Goal: Task Accomplishment & Management: Manage account settings

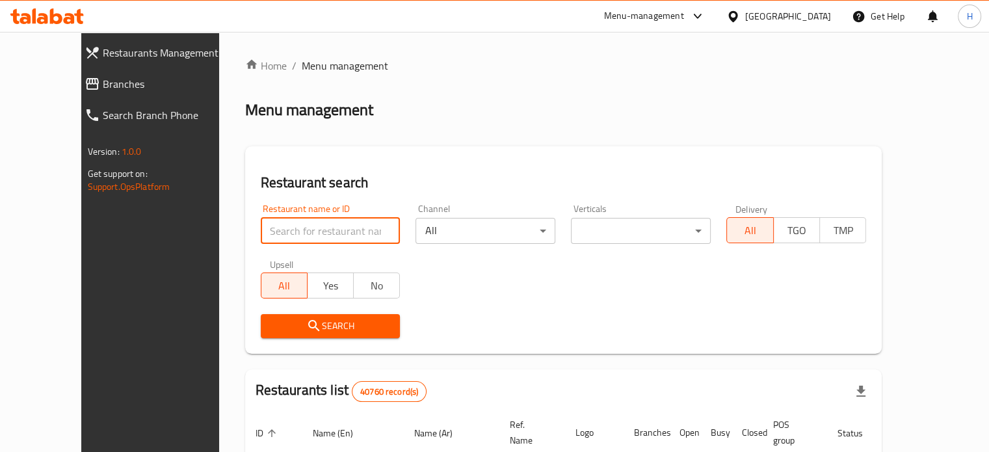
click at [265, 236] on input "search" at bounding box center [331, 231] width 140 height 26
type input "ش"
click at [303, 332] on span "Search" at bounding box center [330, 326] width 119 height 16
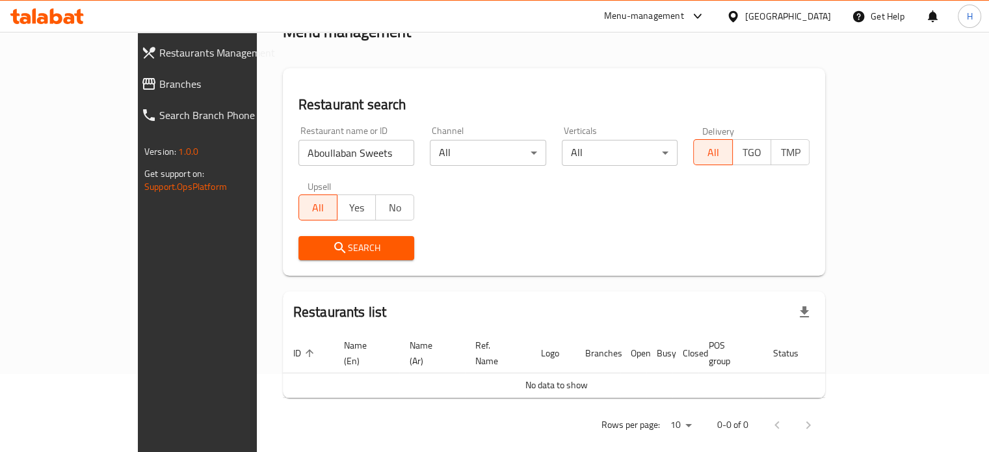
scroll to position [79, 0]
drag, startPoint x: 315, startPoint y: 155, endPoint x: 261, endPoint y: 152, distance: 53.4
click at [298, 152] on input "Aboullaban Sweets" at bounding box center [356, 152] width 116 height 26
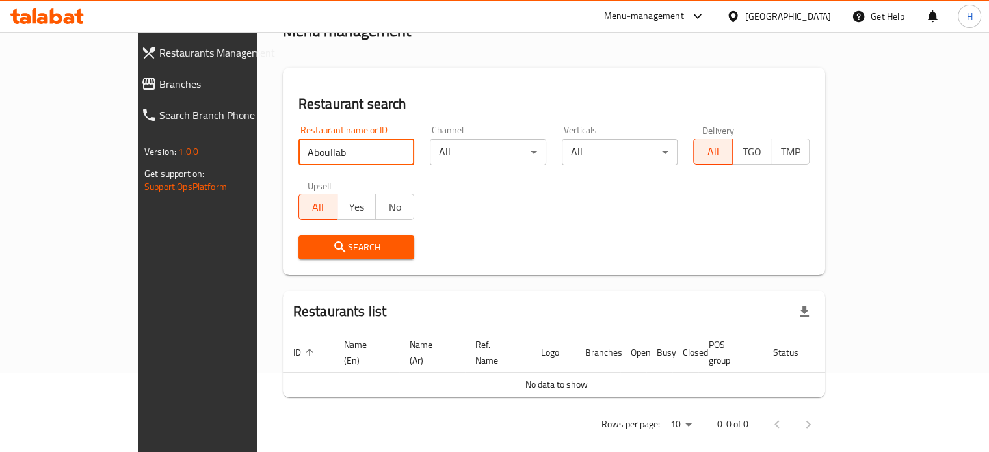
type input "ABOULLABAN"
click at [316, 237] on button "Search" at bounding box center [356, 247] width 116 height 24
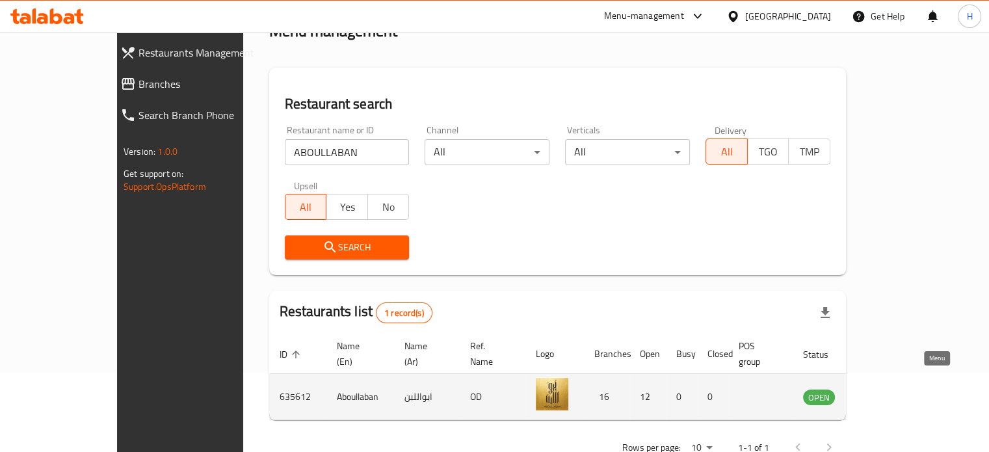
click at [895, 389] on link "enhanced table" at bounding box center [883, 397] width 24 height 16
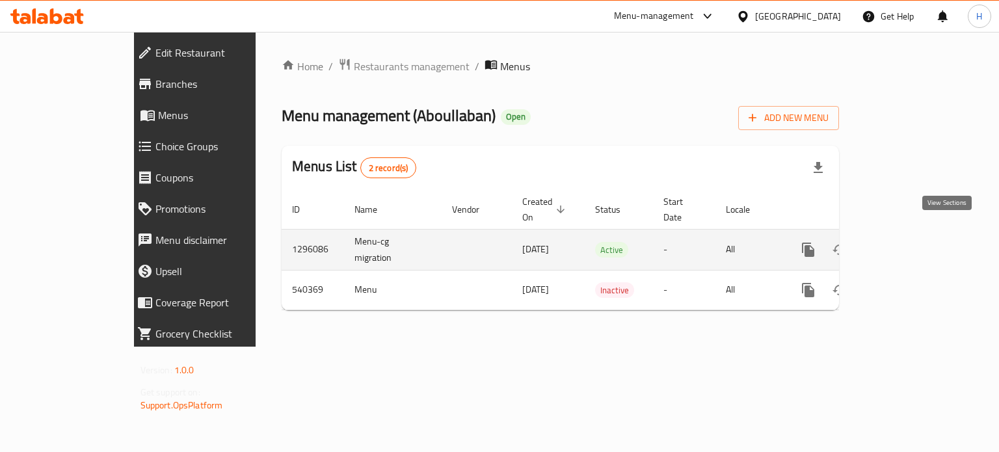
click at [910, 242] on icon "enhanced table" at bounding box center [902, 250] width 16 height 16
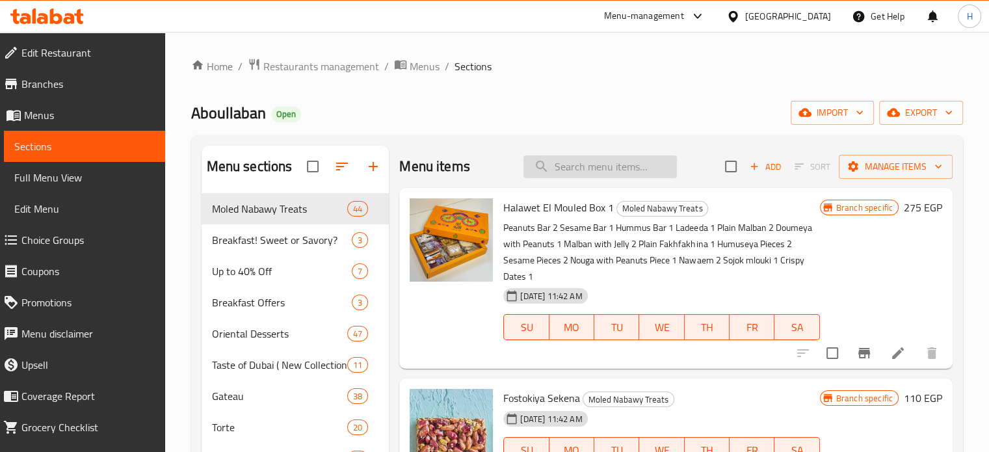
click at [610, 160] on input "search" at bounding box center [600, 166] width 153 height 23
type input "s"
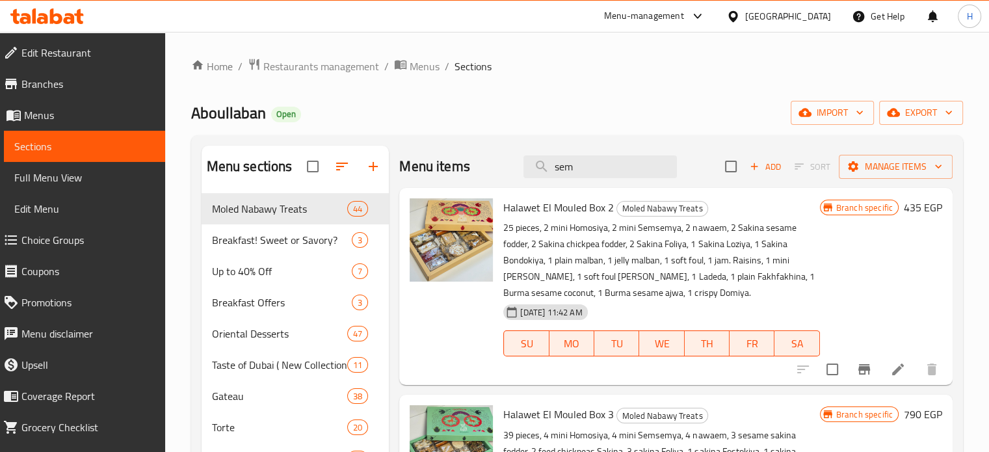
type input "sem"
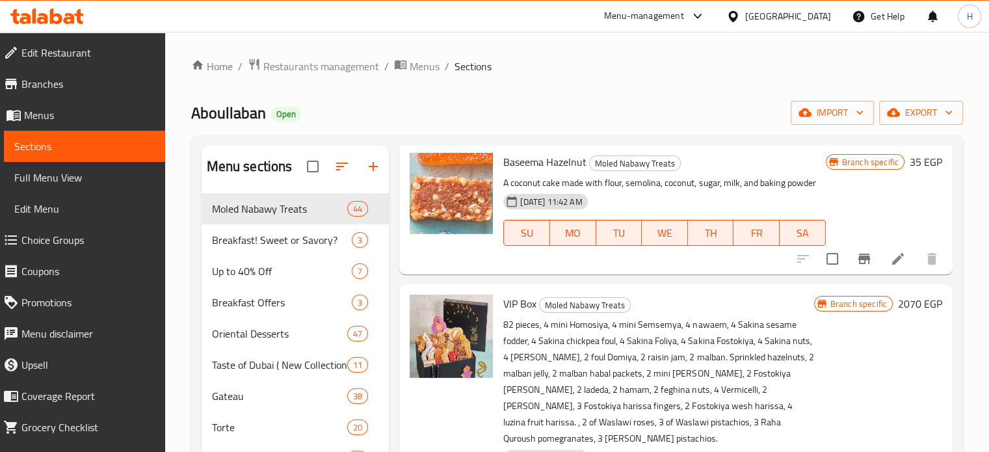
scroll to position [1041, 0]
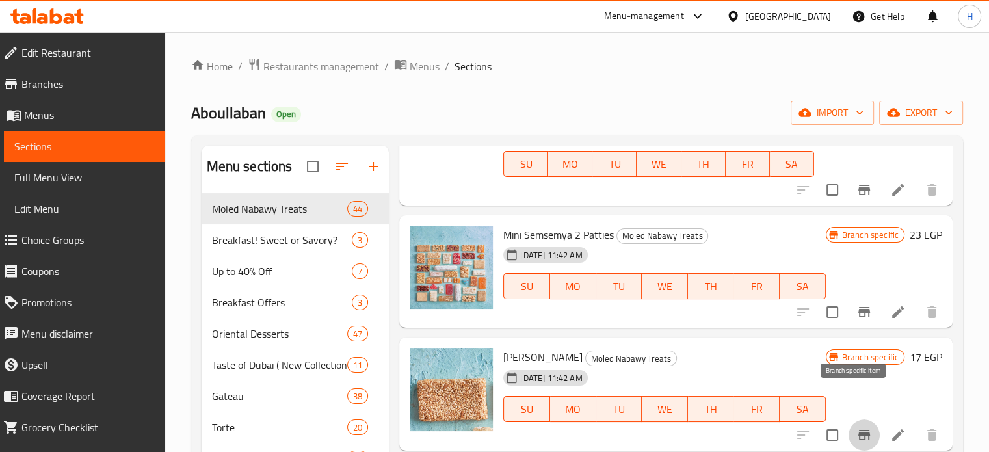
click at [856, 427] on icon "Branch-specific-item" at bounding box center [864, 435] width 16 height 16
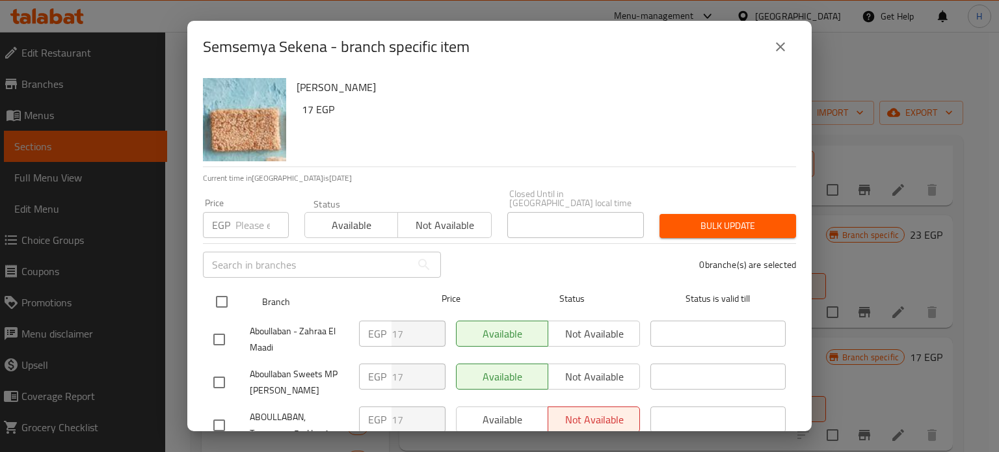
click at [223, 297] on input "checkbox" at bounding box center [221, 301] width 27 height 27
checkbox input "true"
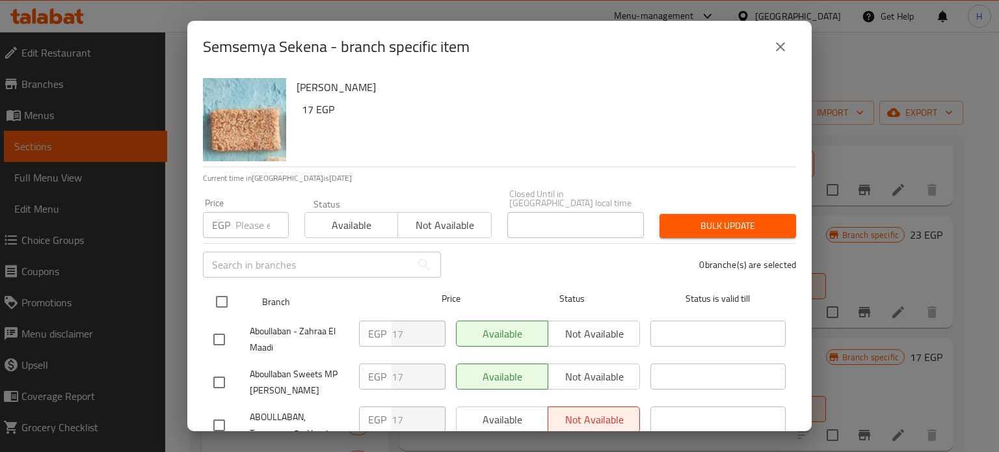
checkbox input "true"
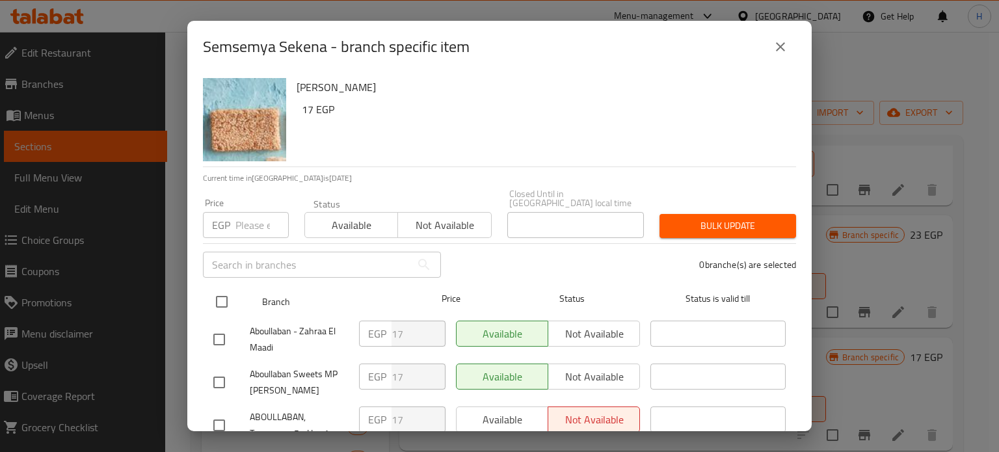
checkbox input "true"
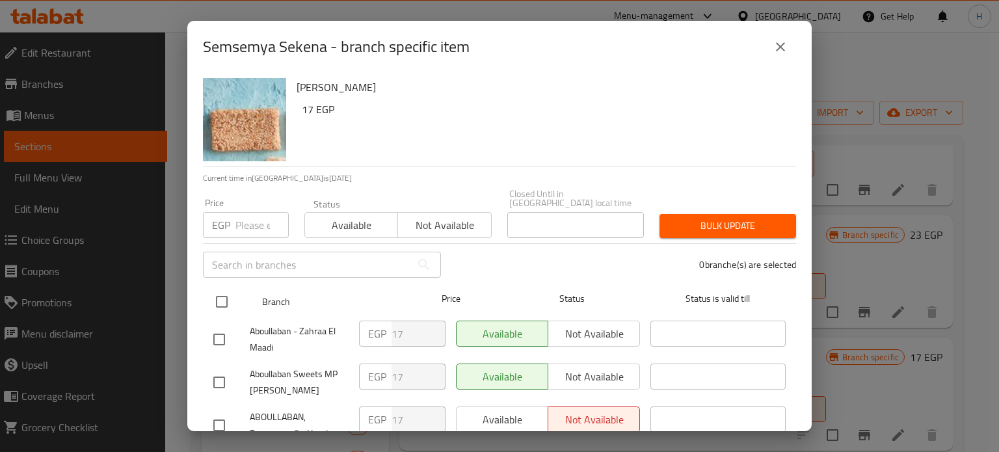
checkbox input "true"
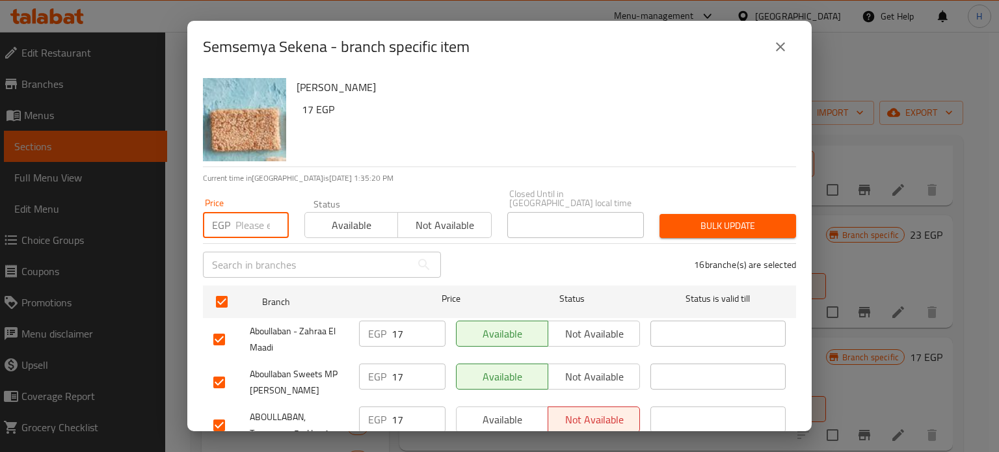
click at [252, 217] on input "number" at bounding box center [261, 225] width 53 height 26
type input "20"
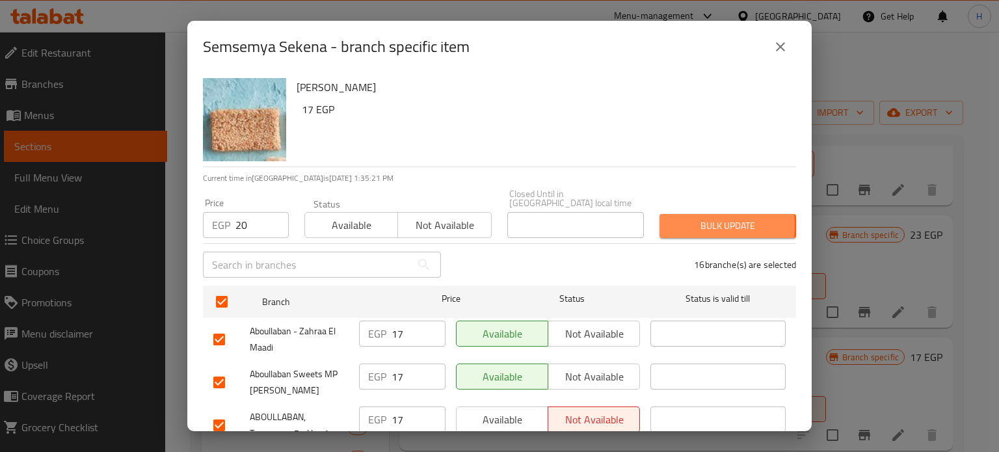
click at [661, 217] on button "Bulk update" at bounding box center [727, 226] width 137 height 24
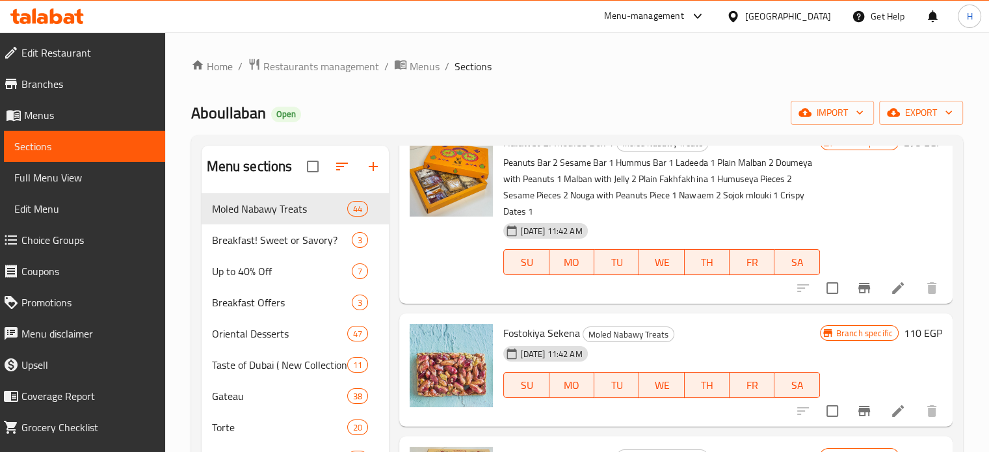
scroll to position [0, 0]
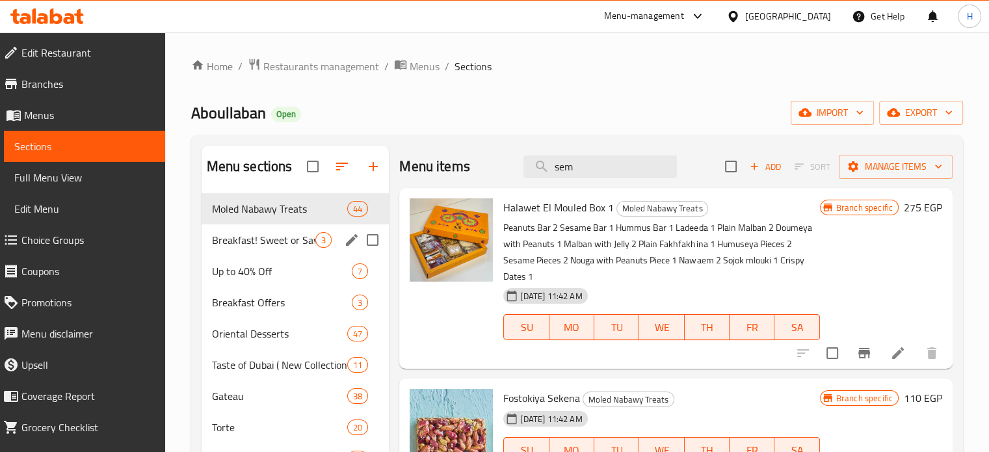
click at [260, 244] on span "Breakfast! Sweet or Savory?" at bounding box center [264, 240] width 104 height 16
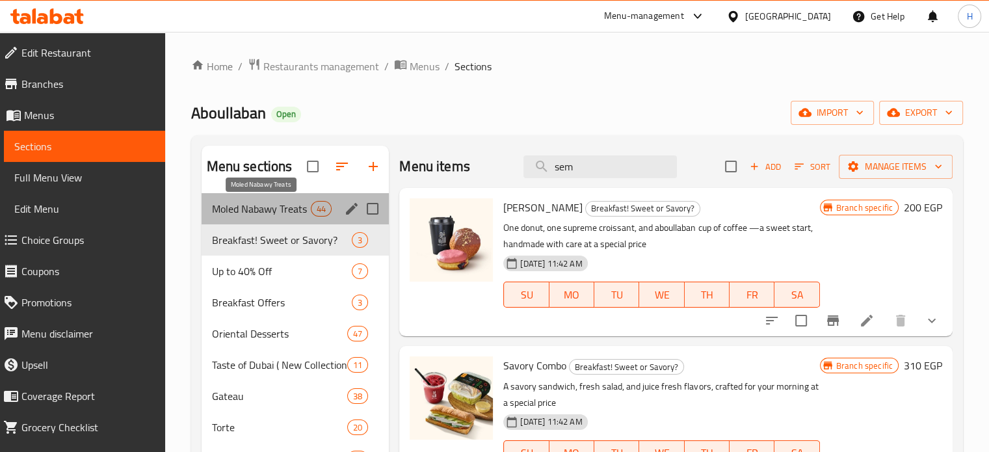
click at [248, 213] on span "Moled Nabawy Treats" at bounding box center [261, 209] width 99 height 16
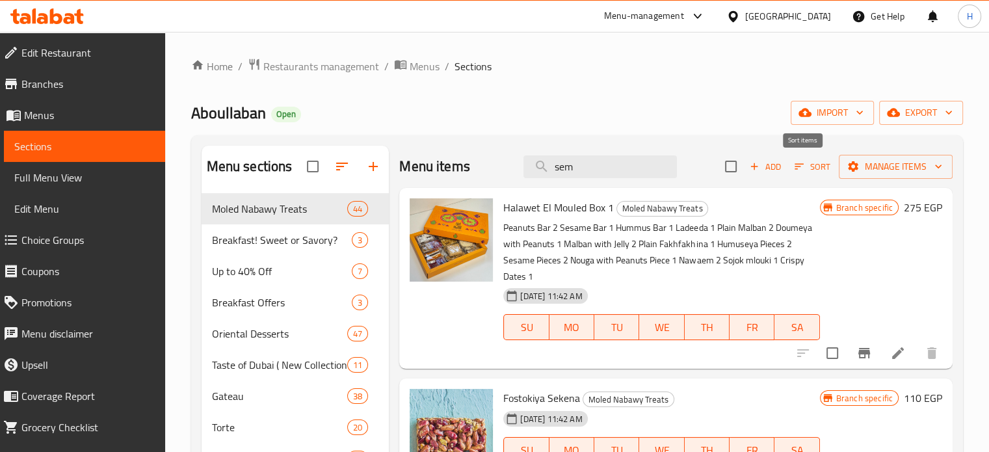
click at [796, 165] on span "Sort" at bounding box center [813, 166] width 36 height 15
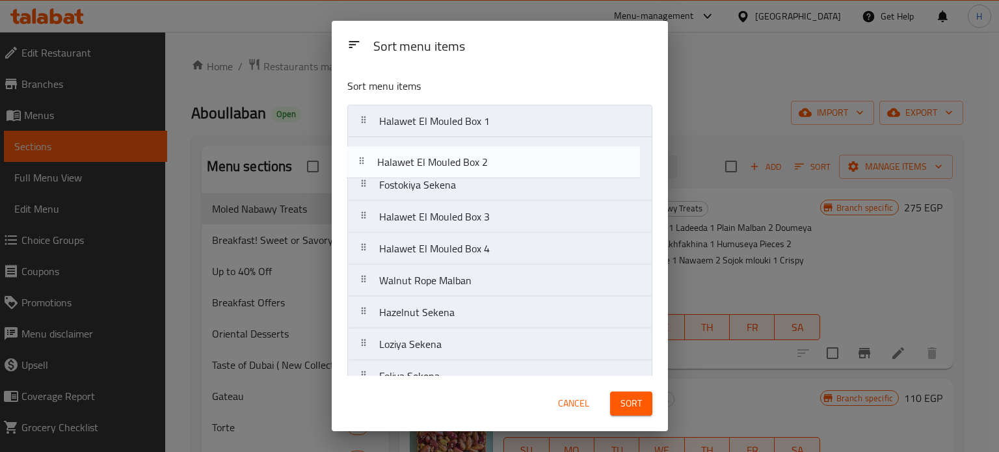
drag, startPoint x: 445, startPoint y: 183, endPoint x: 444, endPoint y: 153, distance: 30.6
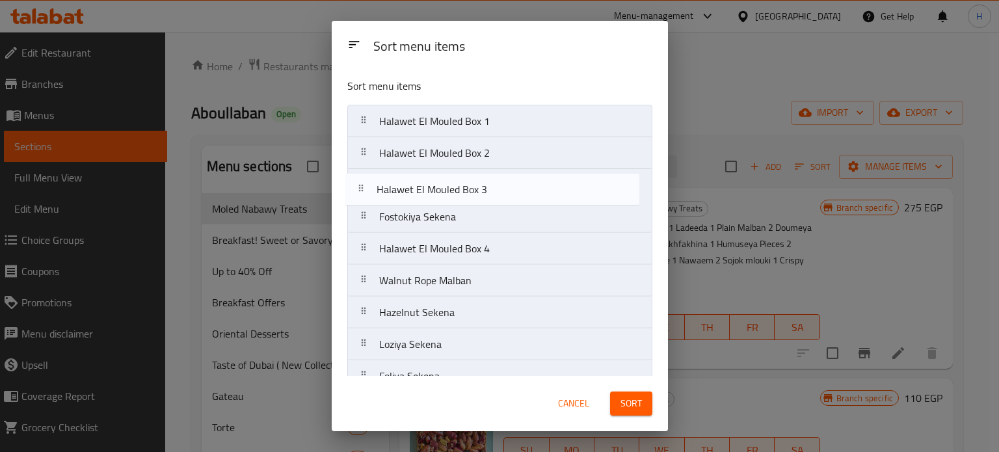
drag, startPoint x: 450, startPoint y: 204, endPoint x: 443, endPoint y: 179, distance: 25.1
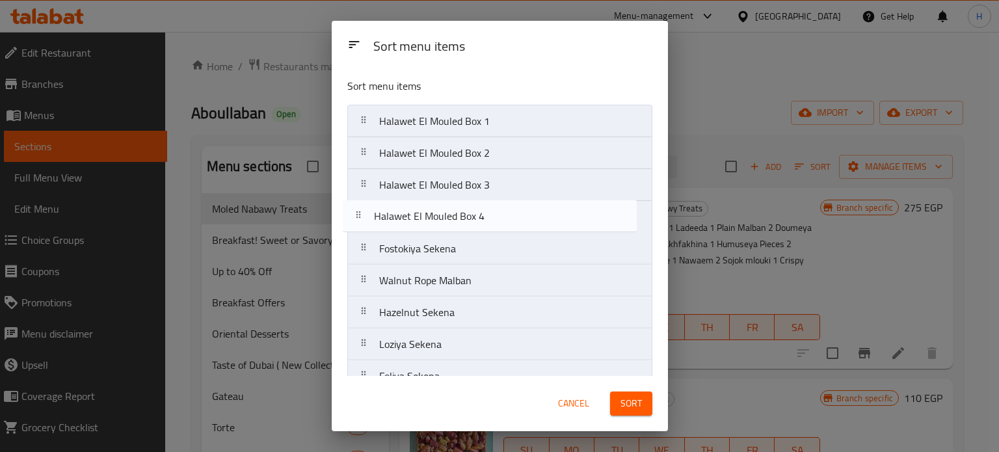
drag, startPoint x: 456, startPoint y: 254, endPoint x: 448, endPoint y: 197, distance: 57.8
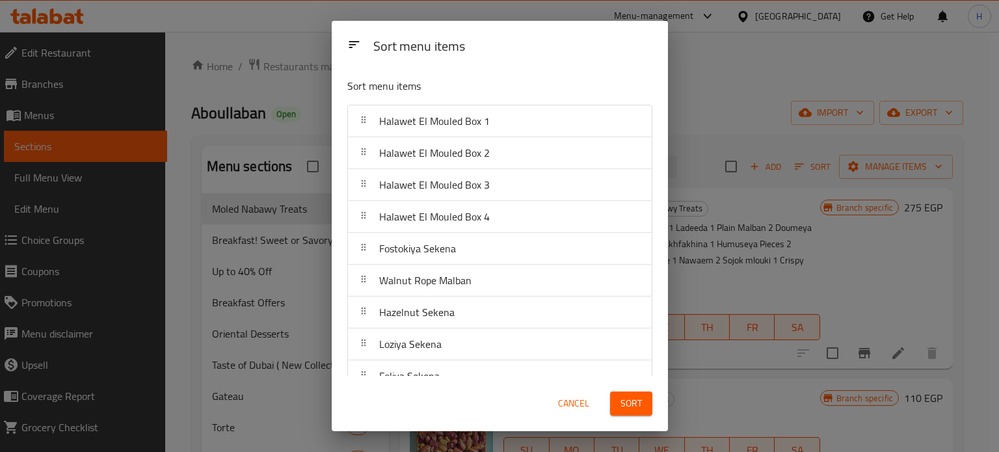
click at [627, 401] on span "Sort" at bounding box center [630, 403] width 21 height 16
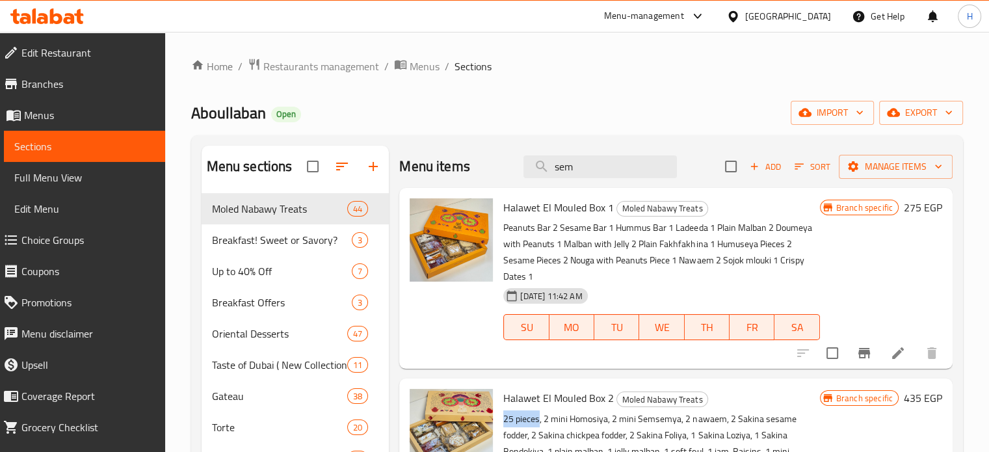
drag, startPoint x: 539, startPoint y: 419, endPoint x: 677, endPoint y: 382, distance: 142.6
click at [505, 419] on p "25 pieces, 2 mini Homosiya, 2 mini Semsemya, 2 nawaem, 2 Sakina sesame fodder, …" at bounding box center [661, 451] width 316 height 81
copy p "25 pieces"
click at [69, 10] on icon at bounding box center [46, 16] width 73 height 16
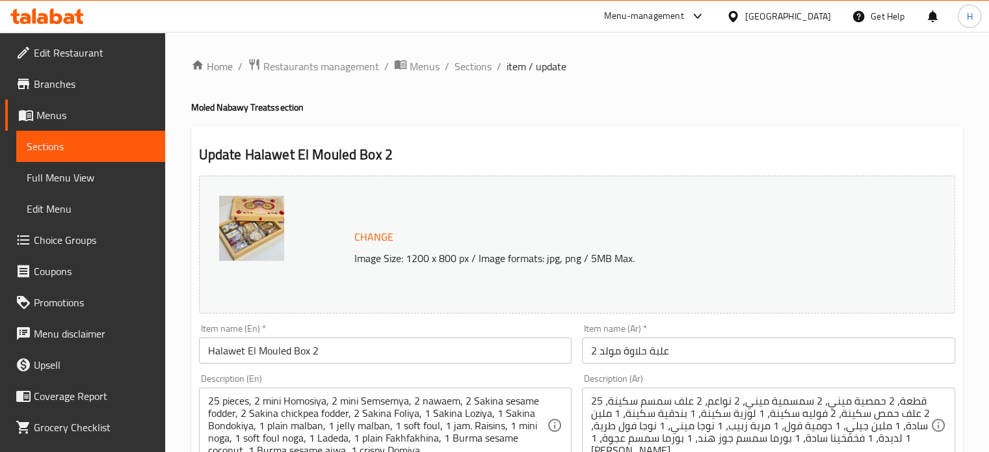
scroll to position [65, 0]
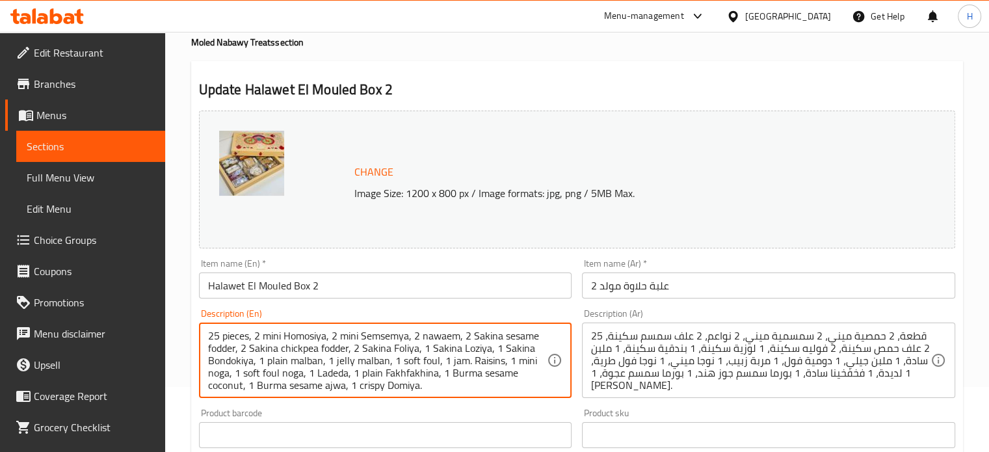
drag, startPoint x: 218, startPoint y: 332, endPoint x: 199, endPoint y: 334, distance: 18.9
type textarea "30 pieces, 2 mini Homosiya, 2 mini Semsemya, 2 nawaem, 2 Sakina sesame fodder, …"
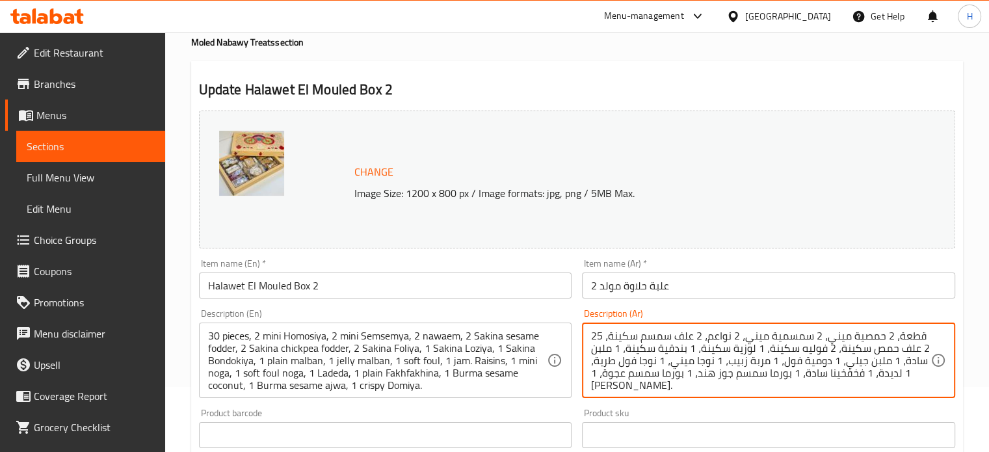
drag, startPoint x: 601, startPoint y: 335, endPoint x: 578, endPoint y: 335, distance: 22.8
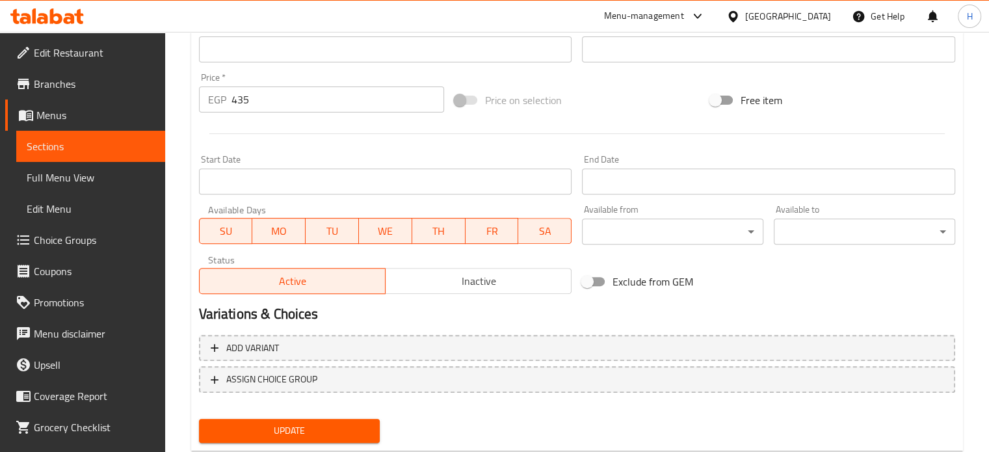
scroll to position [484, 0]
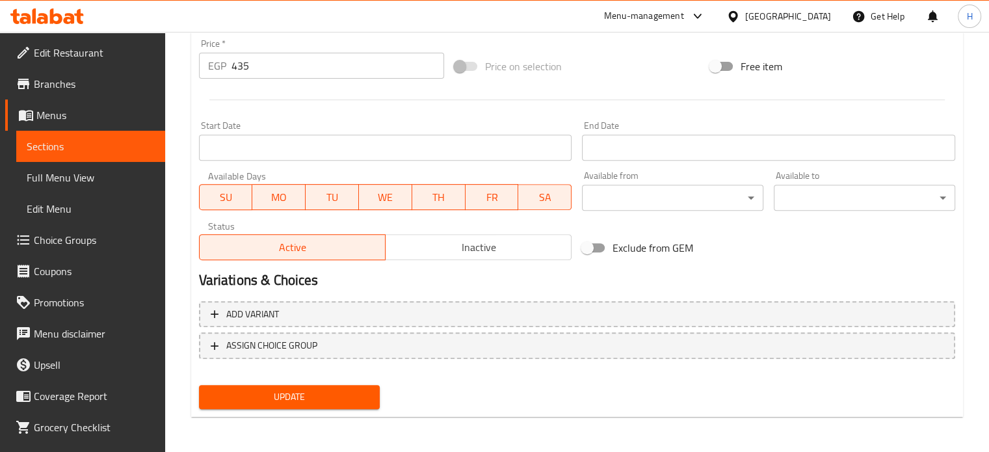
type textarea "30 قطعة، 2 حمصية ميني، 2 سمسمية ميني، 2 نواعم، 2 علف سمسم سكينة، 2 علف حمص سكين…"
click at [369, 401] on span "Update" at bounding box center [289, 397] width 161 height 16
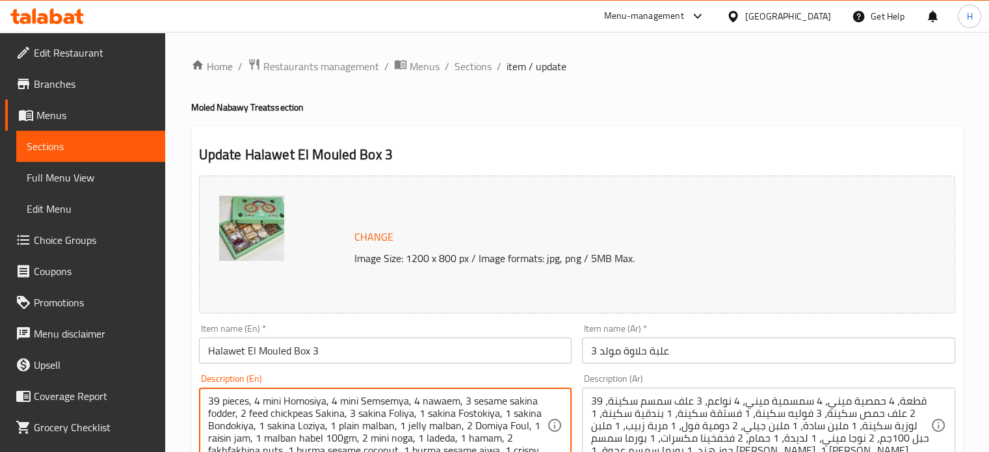
drag, startPoint x: 217, startPoint y: 400, endPoint x: 202, endPoint y: 399, distance: 14.3
type textarea "40 pieces, 4 mini Homosiya, 4 mini Semsemya, 4 nawaem, 3 sesame sakina fodder, …"
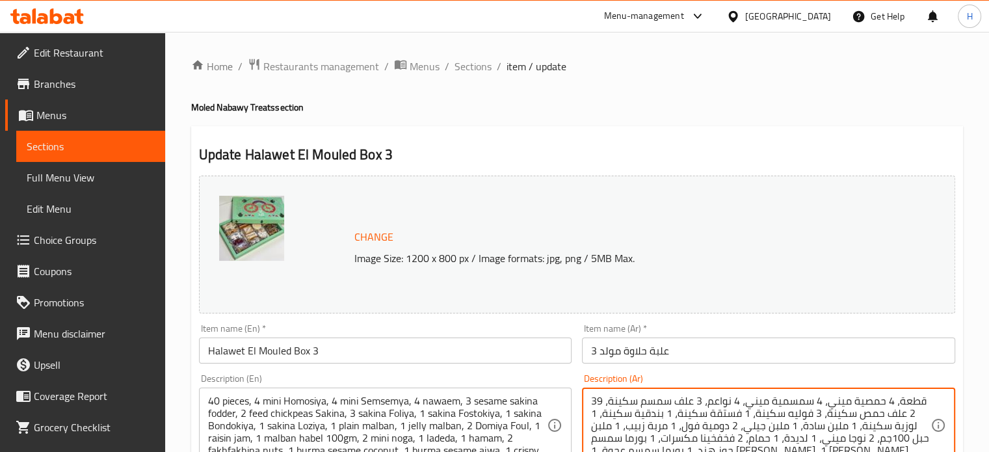
drag, startPoint x: 602, startPoint y: 397, endPoint x: 577, endPoint y: 402, distance: 24.5
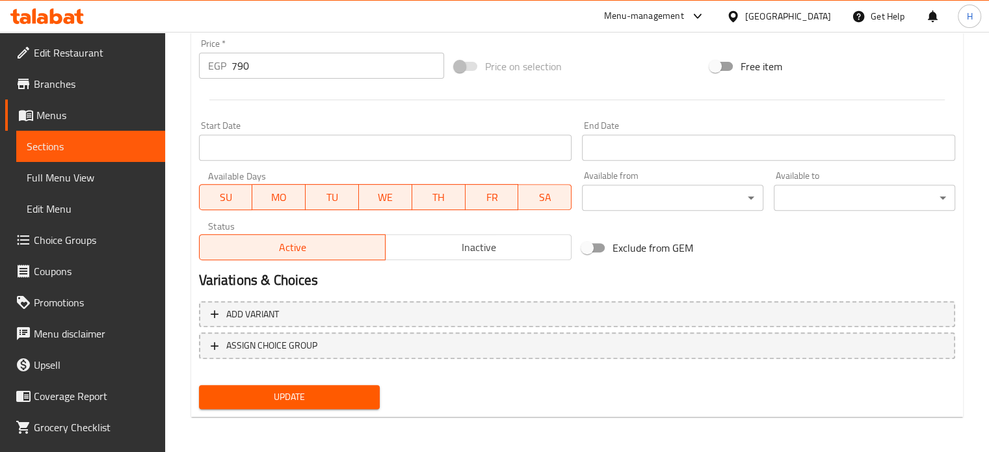
type textarea "40 قطعة، 4 حمصية ميني، 4 سمسمية ميني، 4 نواعم، 3 علف سمسم سكينة، 2 علف حمص سكين…"
click at [354, 404] on button "Update" at bounding box center [289, 397] width 181 height 24
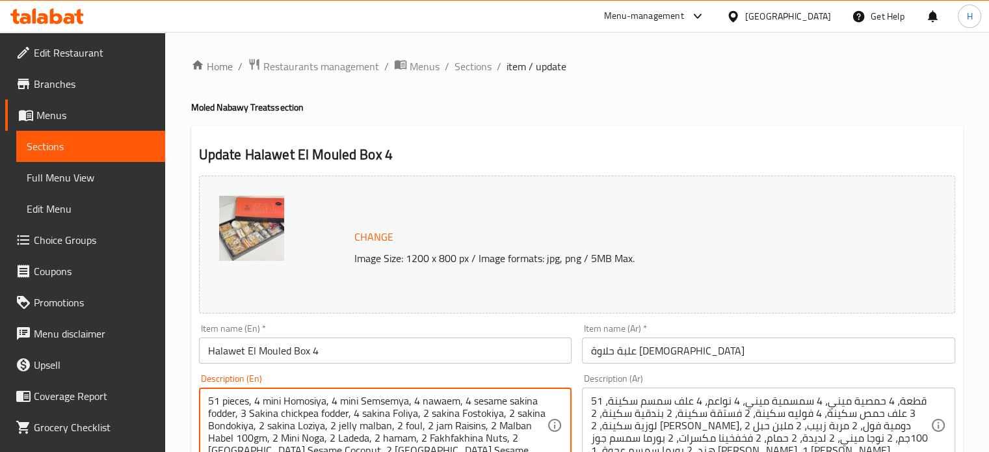
drag, startPoint x: 218, startPoint y: 403, endPoint x: 204, endPoint y: 403, distance: 13.7
type textarea "50 pieces, 4 mini Homosiya, 4 mini Semsemya, 4 nawaem, 4 sesame sakina fodder, …"
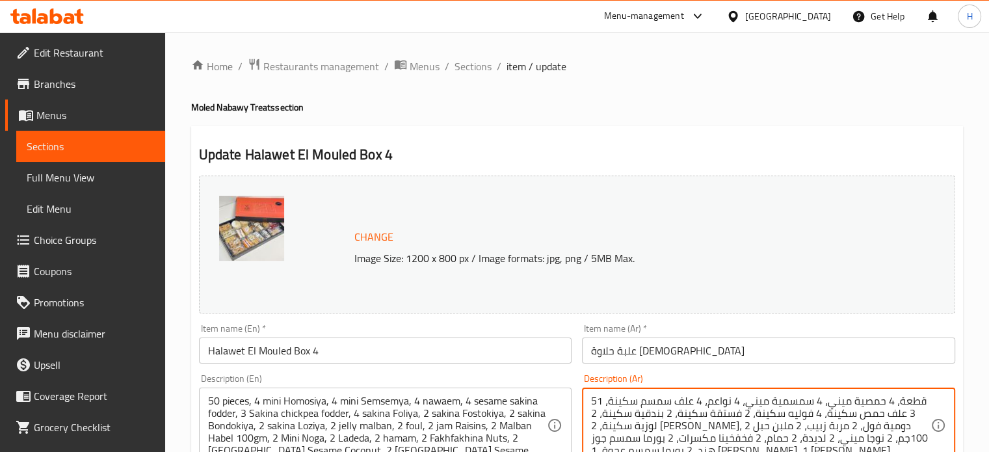
drag, startPoint x: 601, startPoint y: 400, endPoint x: 588, endPoint y: 400, distance: 13.0
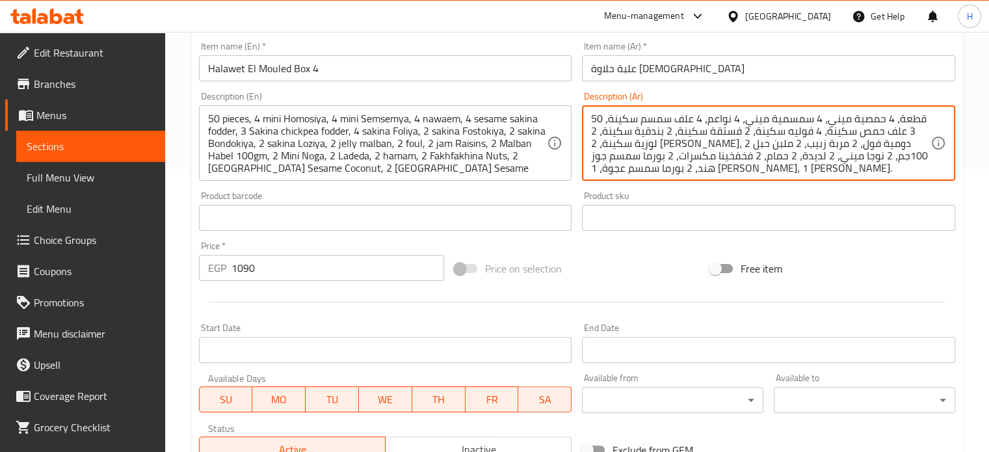
scroll to position [484, 0]
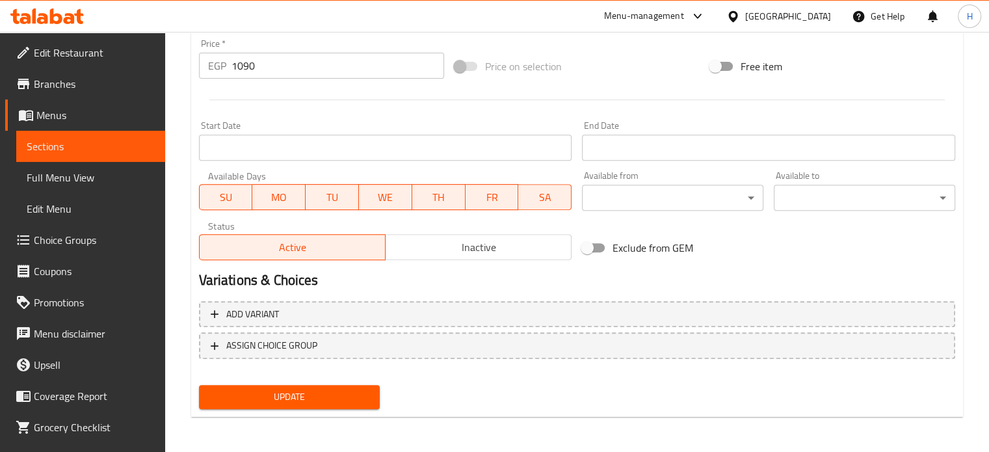
type textarea "50 قطعة، 4 حمصية ميني، 4 سمسمية ميني، 4 نواعم، 4 علف سمسم سكينة، 3 علف حمص سكين…"
click at [343, 393] on span "Update" at bounding box center [289, 397] width 161 height 16
